Goal: Task Accomplishment & Management: Manage account settings

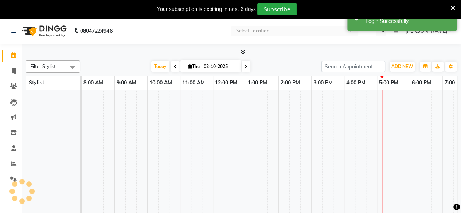
select select "en"
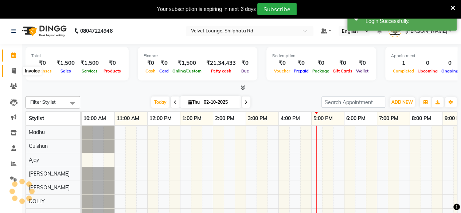
click at [16, 72] on span at bounding box center [13, 71] width 13 height 8
select select "service"
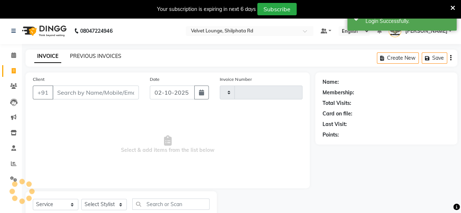
click at [115, 58] on link "PREVIOUS INVOICES" at bounding box center [95, 56] width 51 height 7
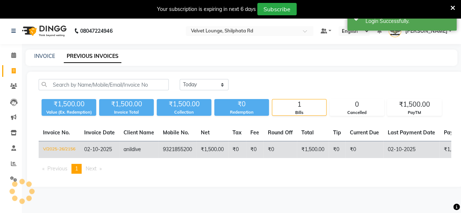
click at [340, 145] on td "₹0" at bounding box center [337, 150] width 17 height 17
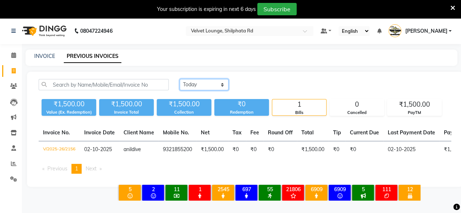
click at [209, 81] on select "[DATE] [DATE] Custom Range" at bounding box center [204, 84] width 49 height 11
select select "[DATE]"
click at [180, 79] on select "[DATE] [DATE] Custom Range" at bounding box center [204, 84] width 49 height 11
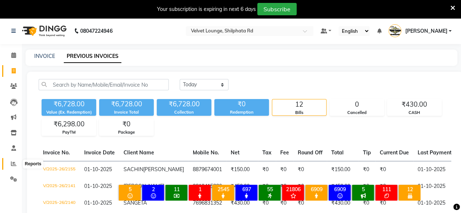
click at [15, 160] on span at bounding box center [13, 164] width 13 height 8
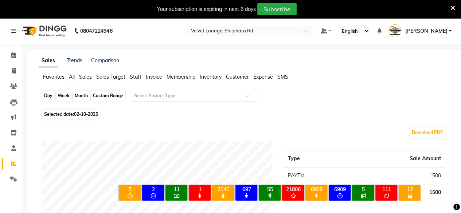
click at [53, 96] on div "Day" at bounding box center [48, 96] width 12 height 10
select select "10"
select select "2025"
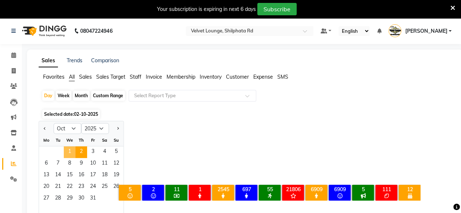
click at [65, 148] on span "1" at bounding box center [70, 153] width 12 height 12
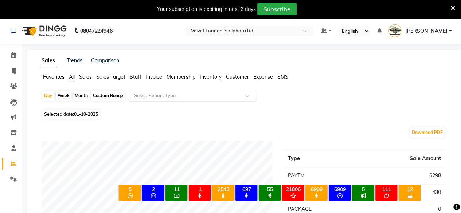
click at [136, 77] on span "Staff" at bounding box center [136, 77] width 12 height 7
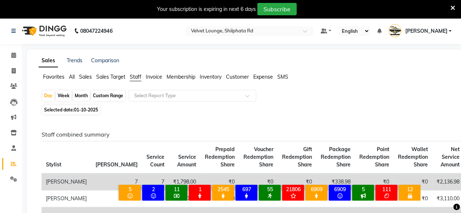
click at [436, 30] on span "[PERSON_NAME]" at bounding box center [426, 31] width 42 height 8
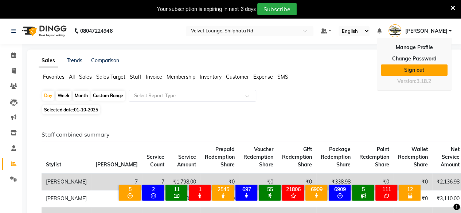
click at [424, 72] on link "Sign out" at bounding box center [414, 70] width 67 height 11
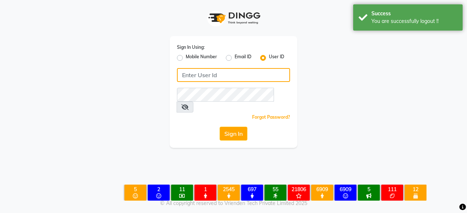
type input "7400009327"
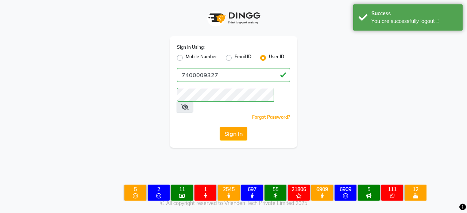
click at [186, 60] on label "Mobile Number" at bounding box center [201, 58] width 31 height 9
click at [186, 58] on input "Mobile Number" at bounding box center [188, 56] width 5 height 5
radio input "true"
radio input "false"
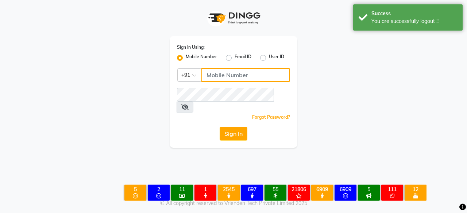
click at [223, 79] on input "Username" at bounding box center [245, 75] width 89 height 14
type input "7400009327"
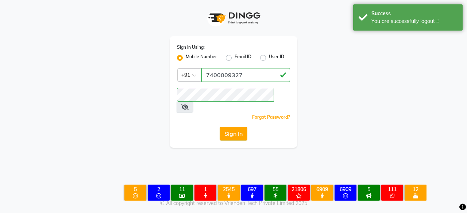
click at [223, 127] on button "Sign In" at bounding box center [234, 134] width 28 height 14
